Goal: Transaction & Acquisition: Purchase product/service

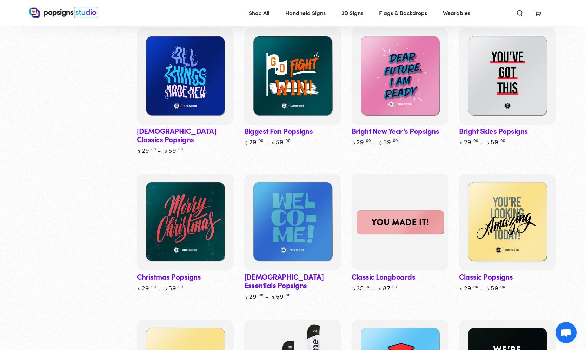
scroll to position [262, 0]
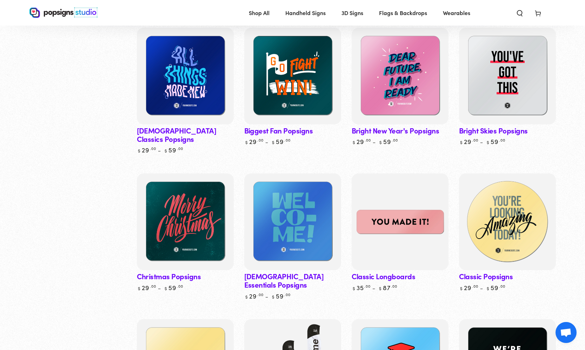
click at [514, 205] on img at bounding box center [507, 222] width 100 height 100
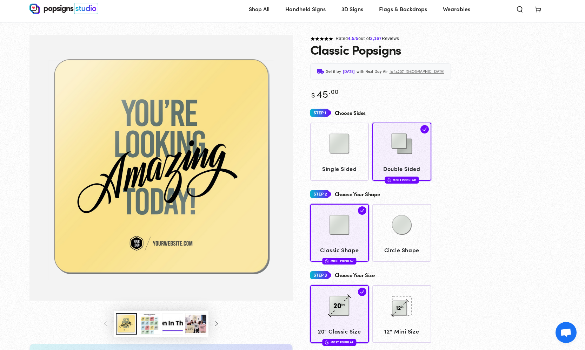
scroll to position [27, 0]
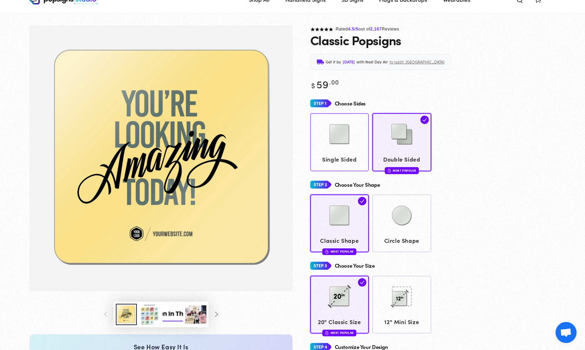
click at [342, 130] on img at bounding box center [339, 134] width 35 height 35
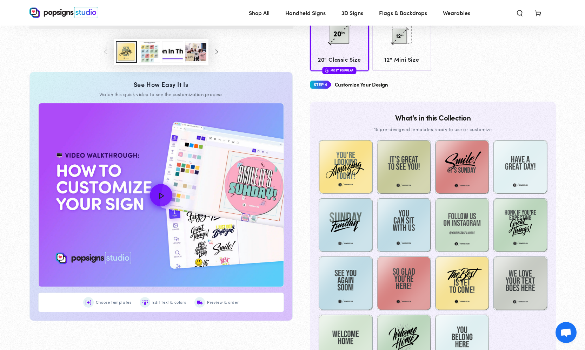
click at [173, 244] on img "How to Customize Your Design" at bounding box center [161, 194] width 245 height 183
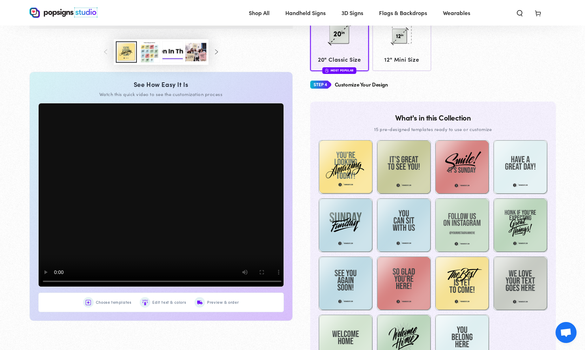
click at [53, 282] on video at bounding box center [162, 195] width 250 height 187
click at [55, 284] on video at bounding box center [162, 195] width 250 height 187
click at [56, 283] on video at bounding box center [162, 195] width 250 height 187
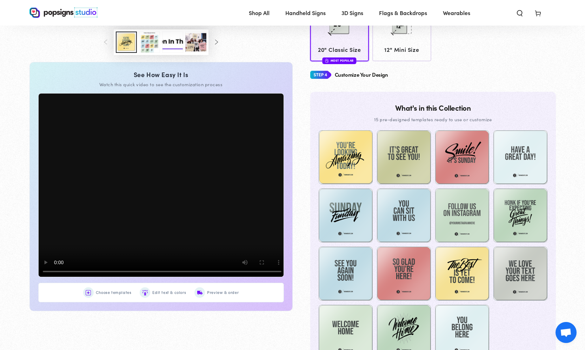
scroll to position [297, 0]
